Goal: Information Seeking & Learning: Learn about a topic

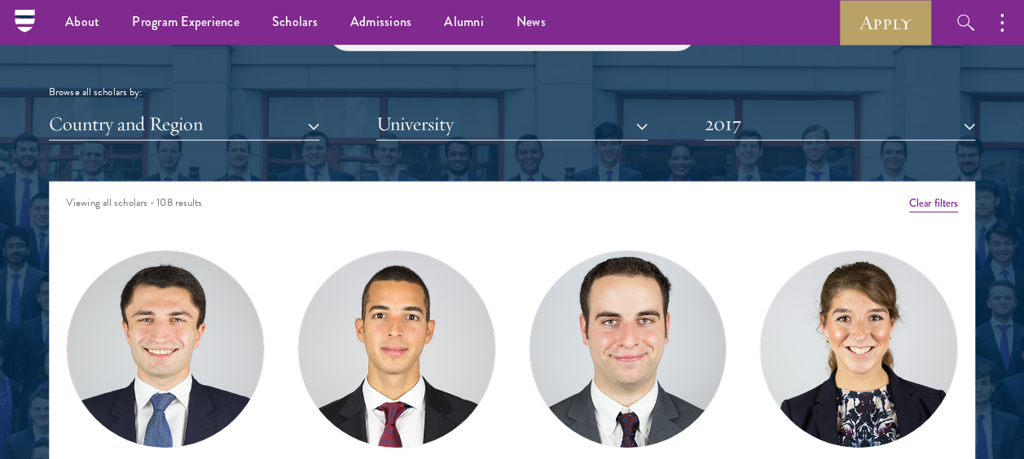
scroll to position [1941, 0]
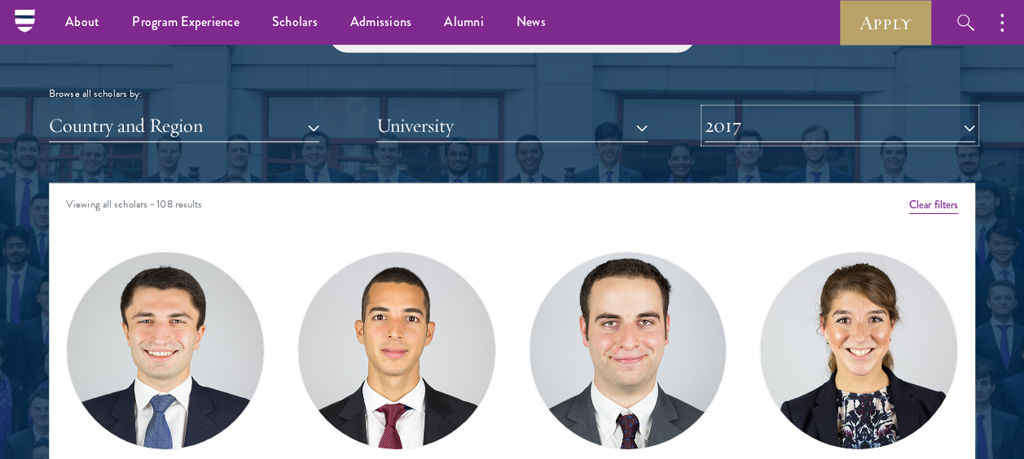
click at [966, 124] on button "2017" at bounding box center [840, 125] width 270 height 33
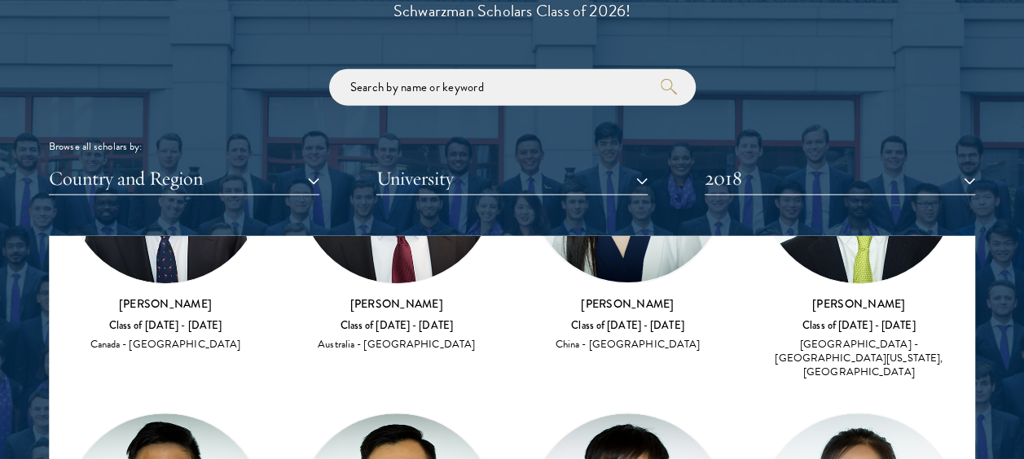
scroll to position [1958, 0]
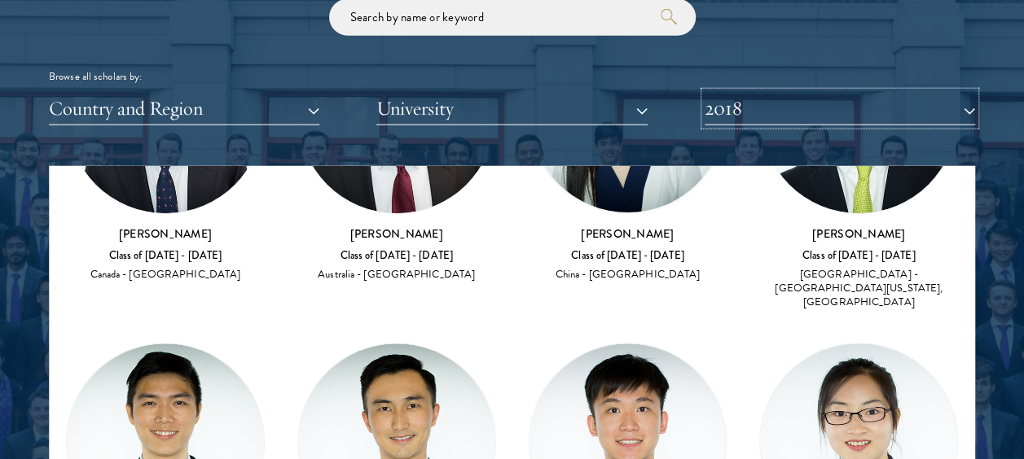
click at [766, 110] on button "2018" at bounding box center [840, 108] width 270 height 33
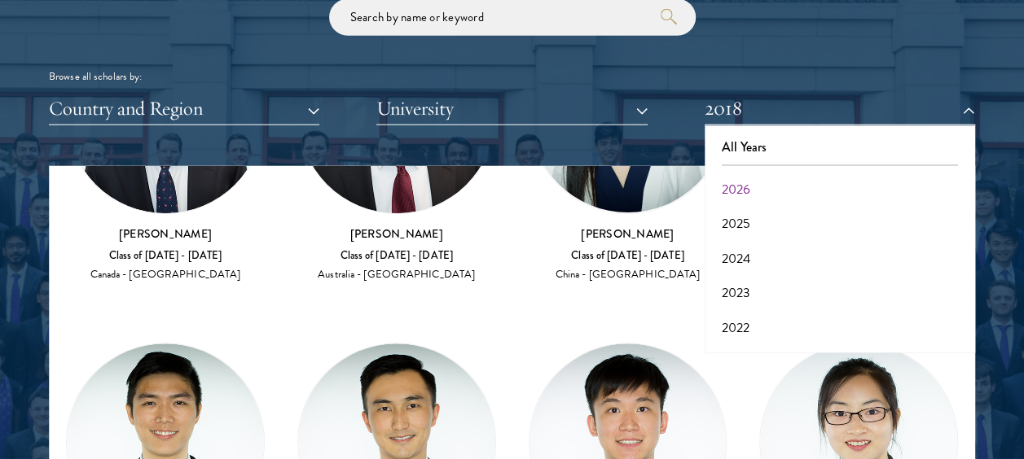
click at [726, 415] on button "2019" at bounding box center [839, 432] width 261 height 34
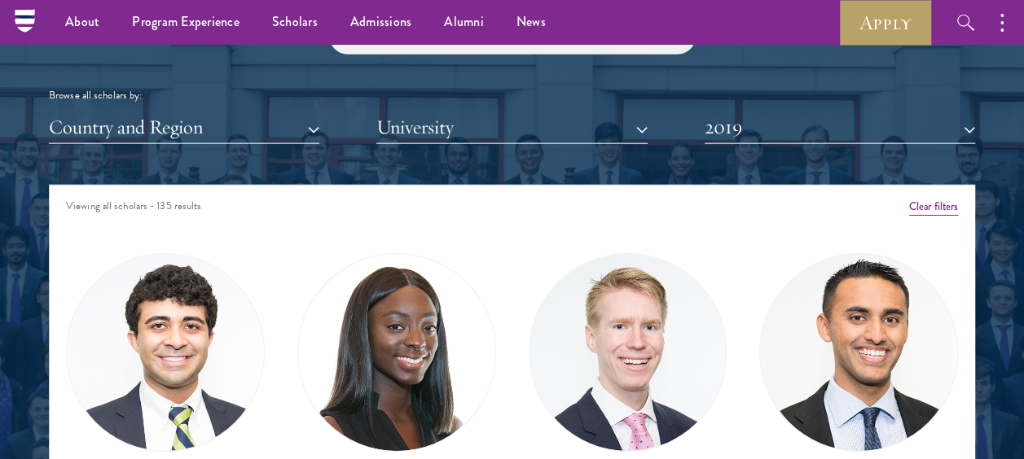
scroll to position [1915, 0]
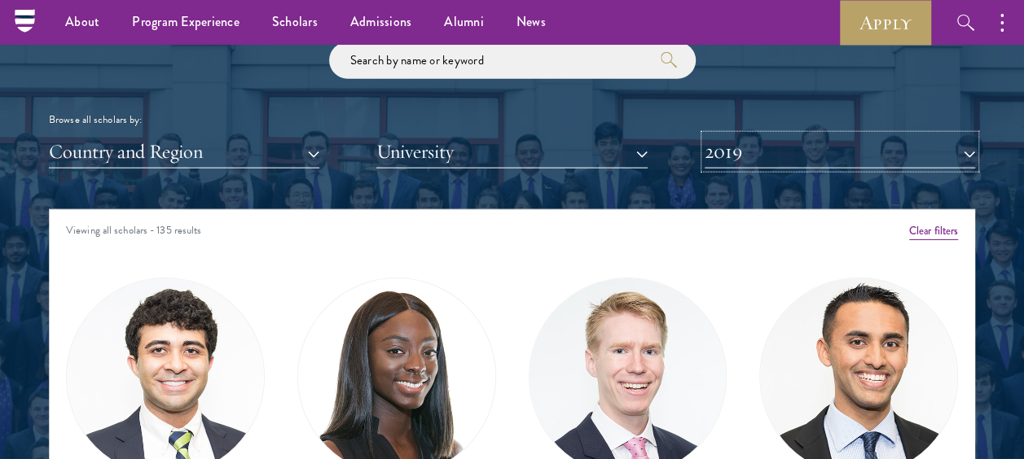
click at [854, 151] on button "2019" at bounding box center [840, 151] width 270 height 33
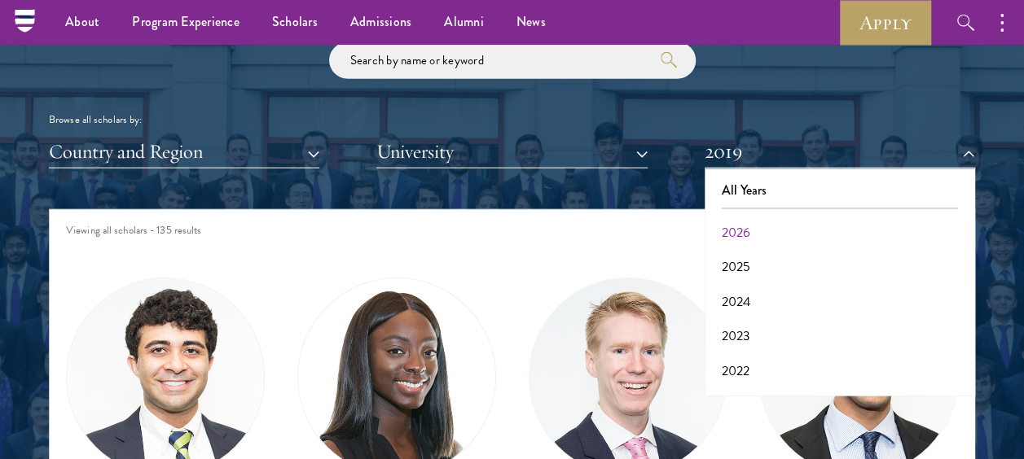
click at [732, 423] on button "2020" at bounding box center [839, 440] width 261 height 34
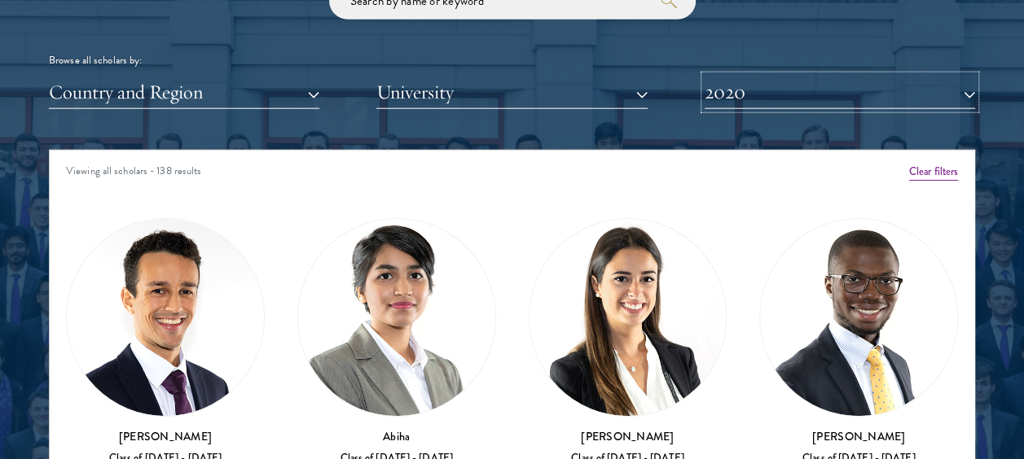
click at [971, 93] on button "2020" at bounding box center [840, 92] width 270 height 33
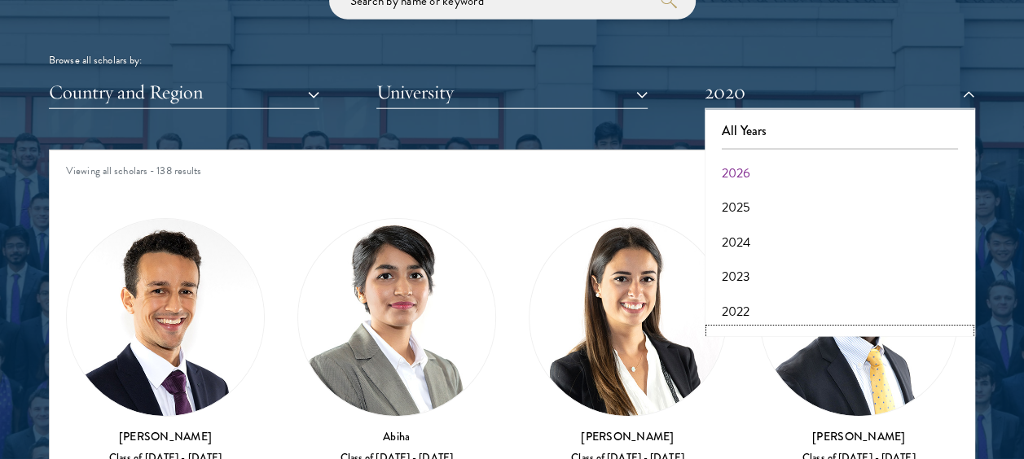
click at [732, 329] on button "2021" at bounding box center [839, 346] width 261 height 34
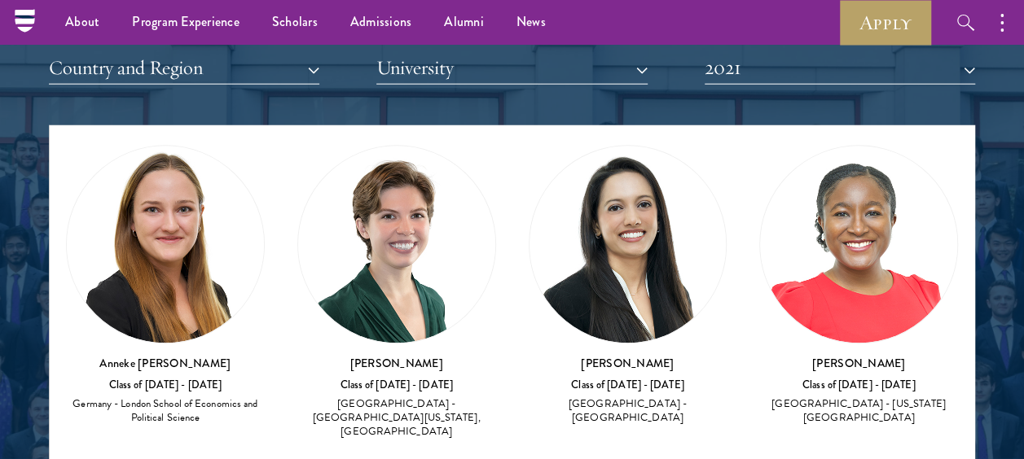
scroll to position [7039, 0]
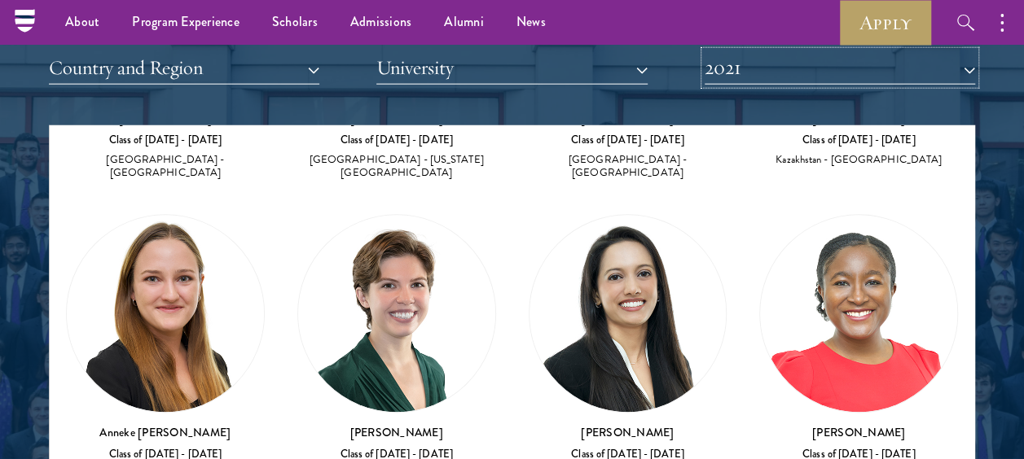
click at [756, 68] on button "2021" at bounding box center [840, 67] width 270 height 33
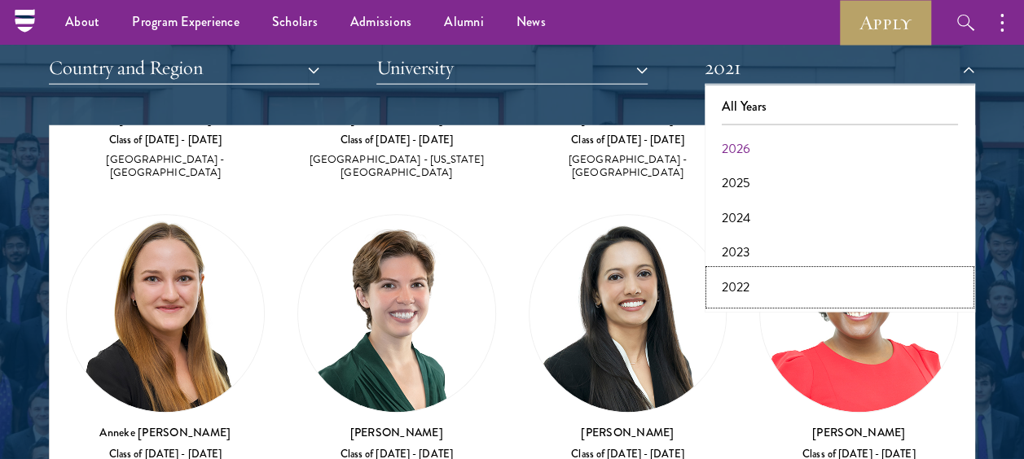
click at [736, 270] on button "2022" at bounding box center [839, 287] width 261 height 34
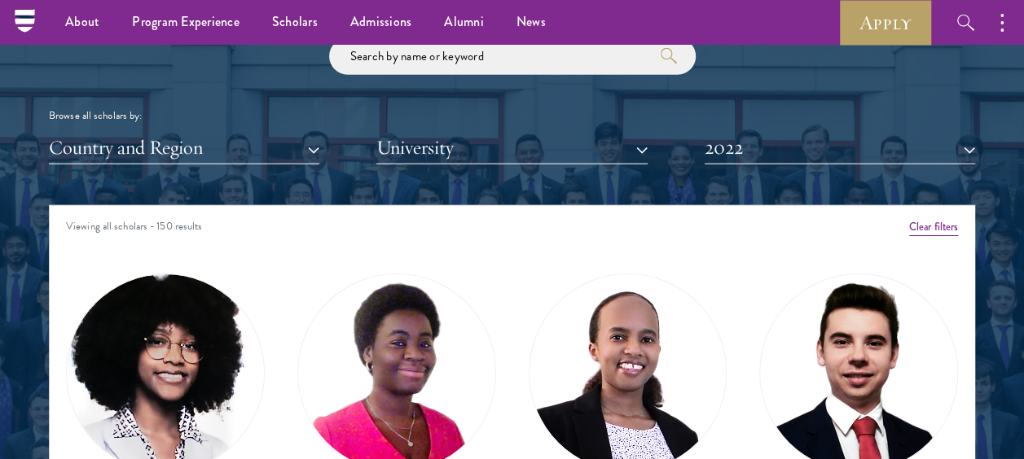
scroll to position [1917, 0]
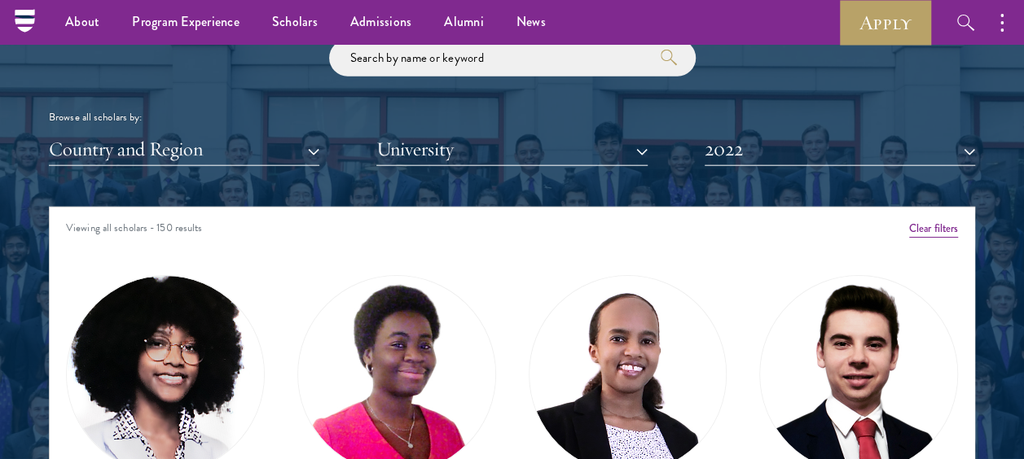
click at [977, 150] on div at bounding box center [512, 290] width 1024 height 1007
click at [966, 143] on button "2022" at bounding box center [840, 149] width 270 height 33
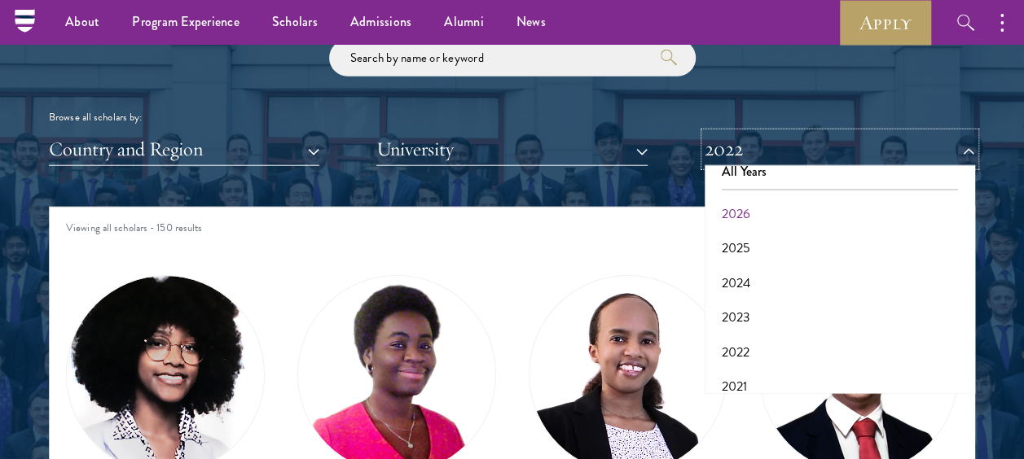
scroll to position [10, 0]
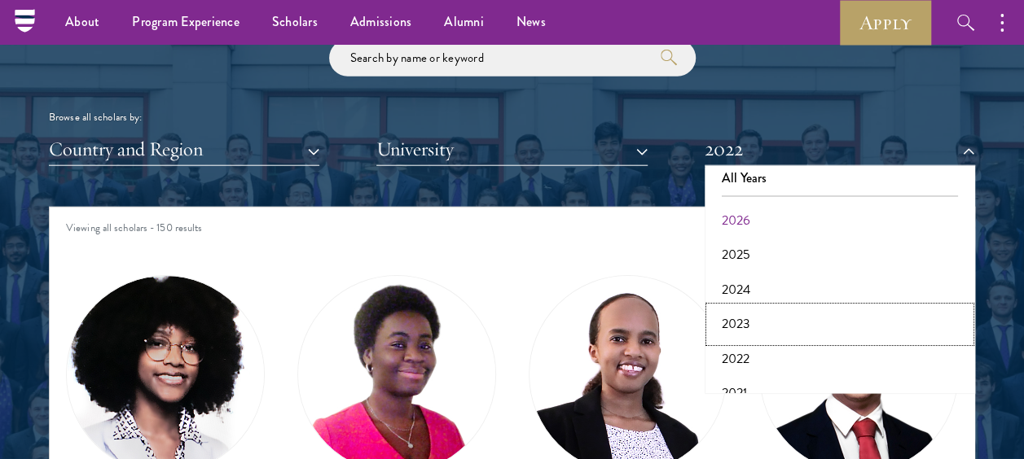
click at [740, 323] on button "2023" at bounding box center [839, 324] width 261 height 34
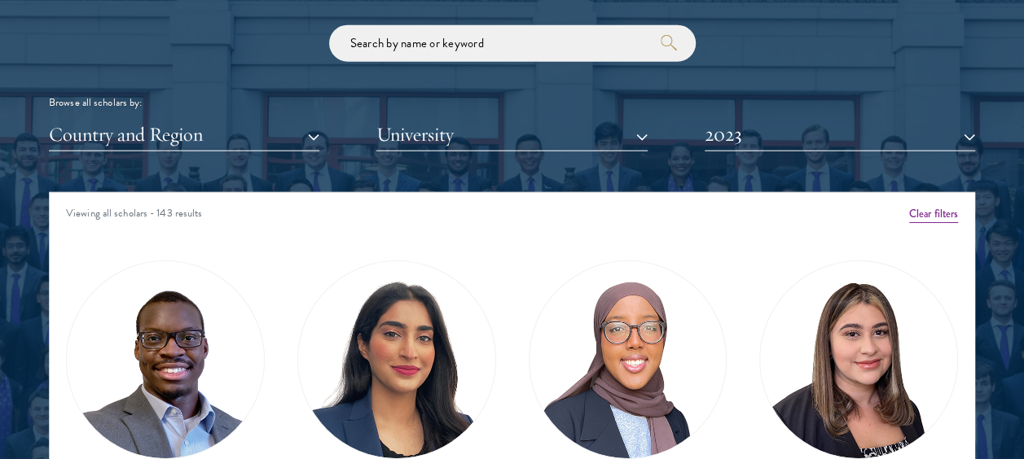
scroll to position [1940, 0]
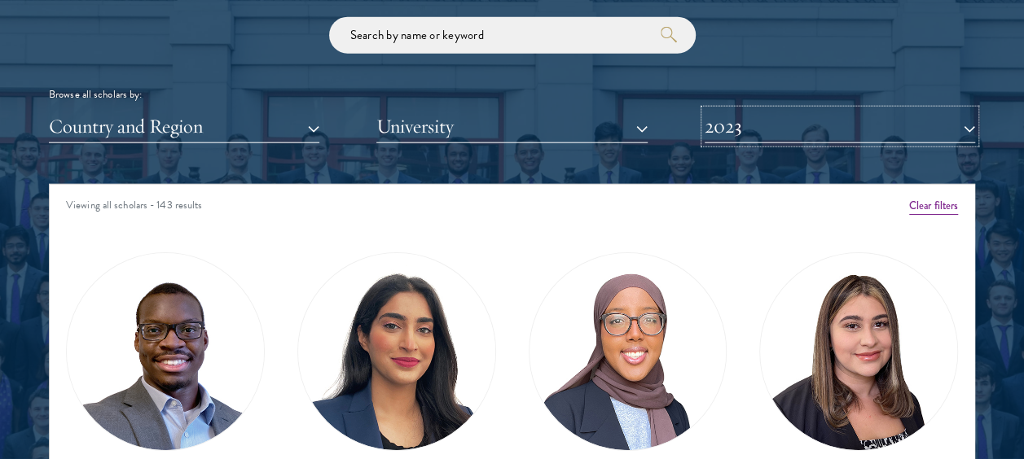
click at [966, 125] on button "2023" at bounding box center [840, 126] width 270 height 33
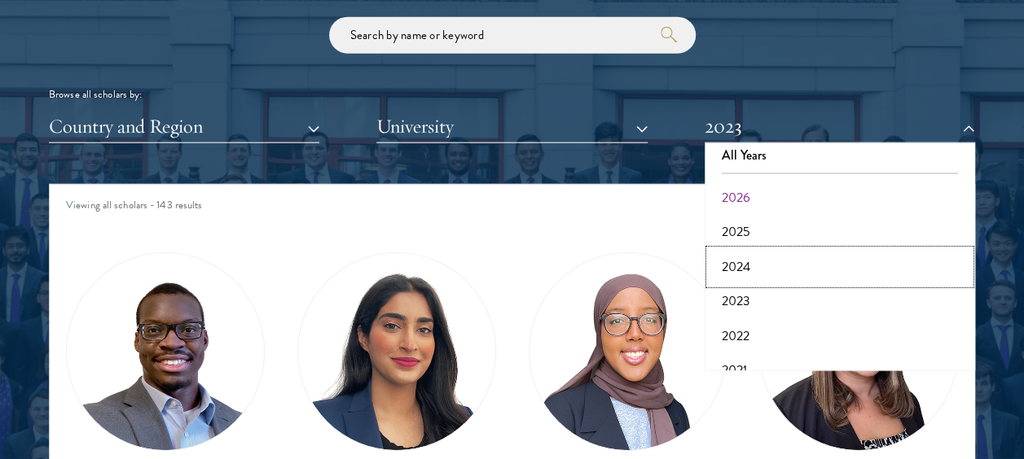
click at [742, 253] on button "2024" at bounding box center [839, 267] width 261 height 34
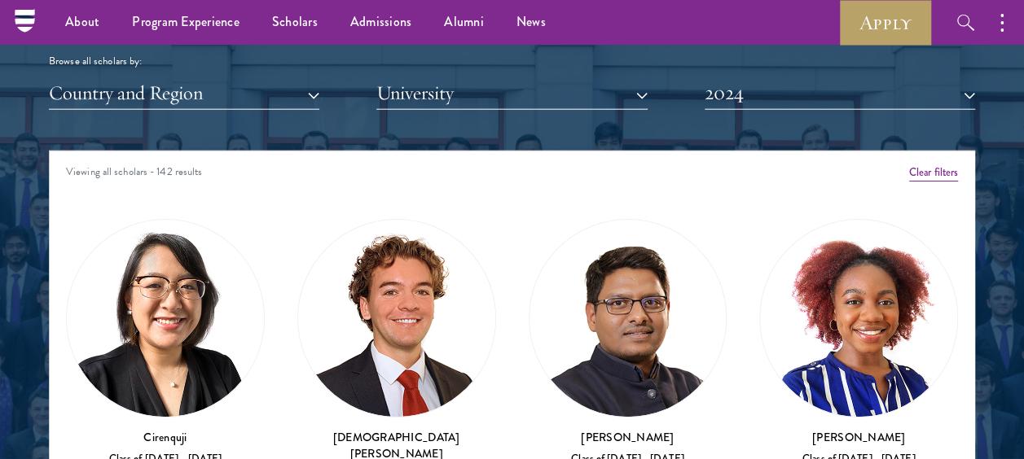
scroll to position [1970, 0]
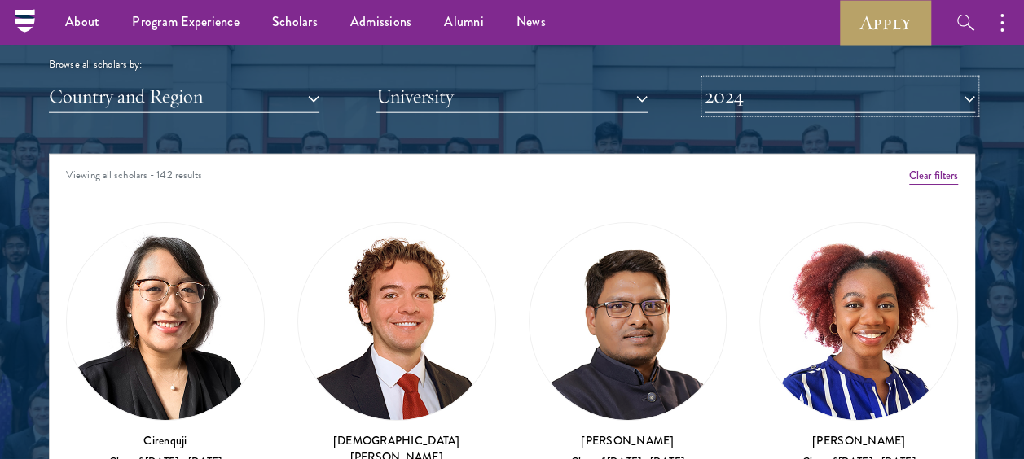
click at [890, 99] on button "2024" at bounding box center [840, 96] width 270 height 33
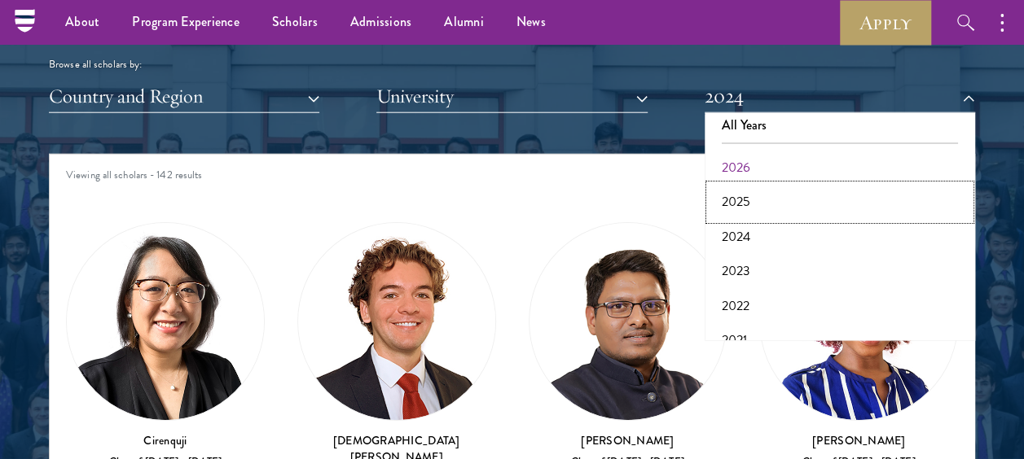
click at [755, 198] on button "2025" at bounding box center [839, 202] width 261 height 34
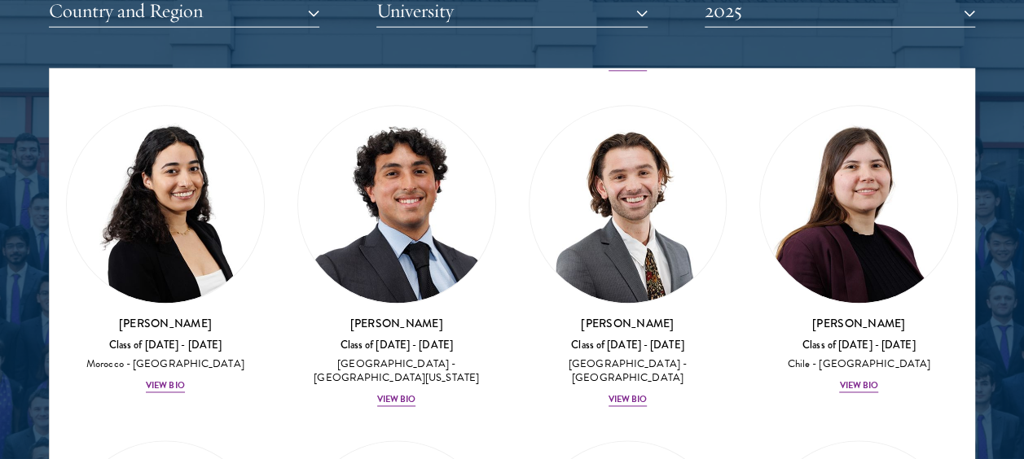
scroll to position [1109, 0]
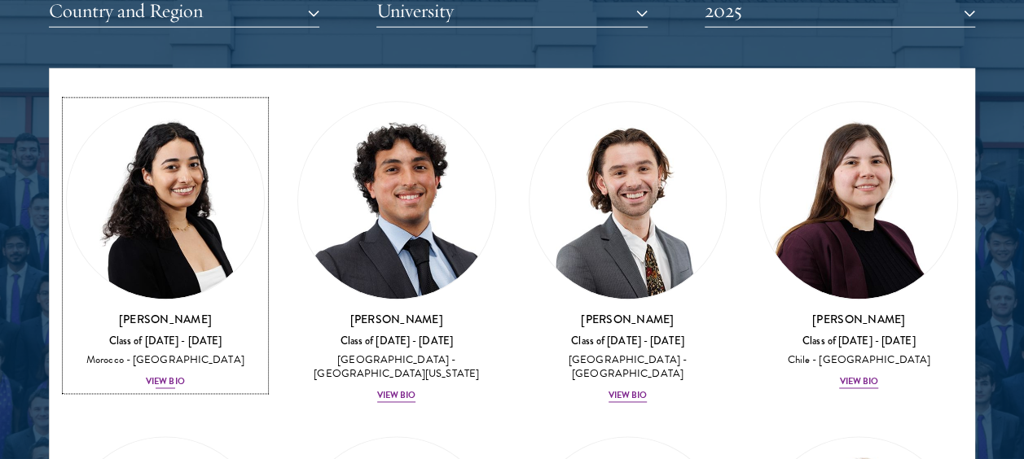
click at [172, 376] on div "View Bio" at bounding box center [165, 382] width 39 height 13
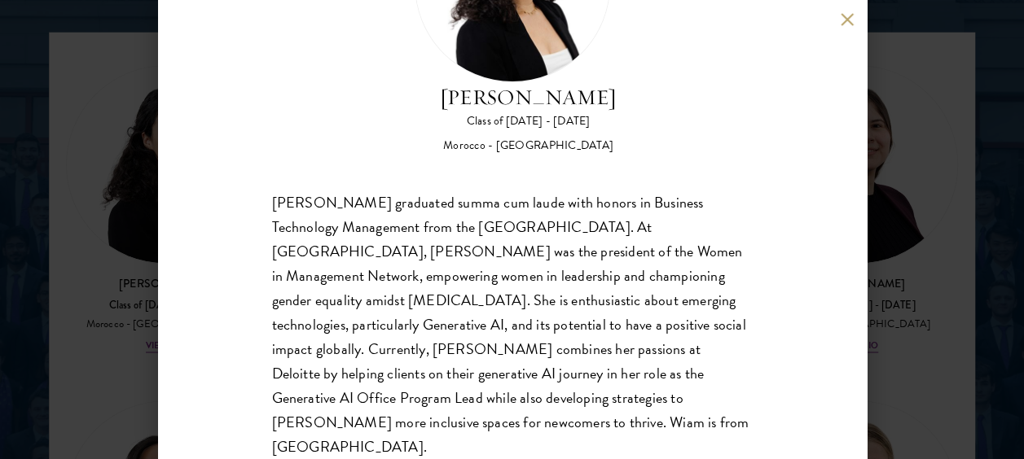
scroll to position [2093, 0]
